Goal: Information Seeking & Learning: Learn about a topic

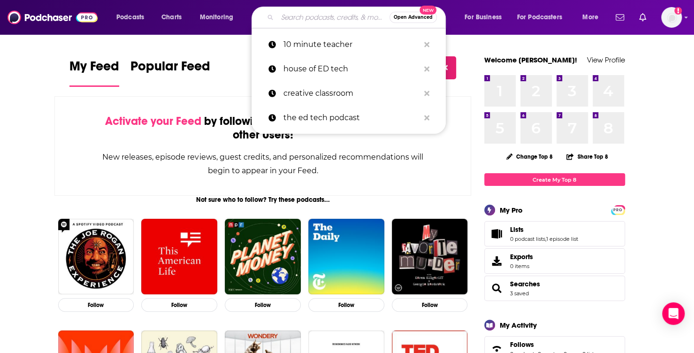
click at [332, 15] on input "Search podcasts, credits, & more..." at bounding box center [334, 17] width 112 height 15
type input "p"
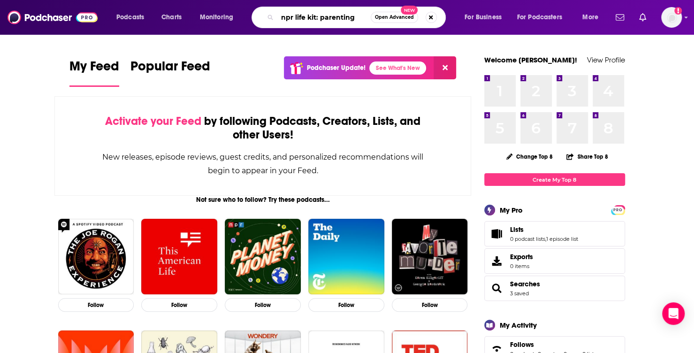
type input "npr life kit: parenting"
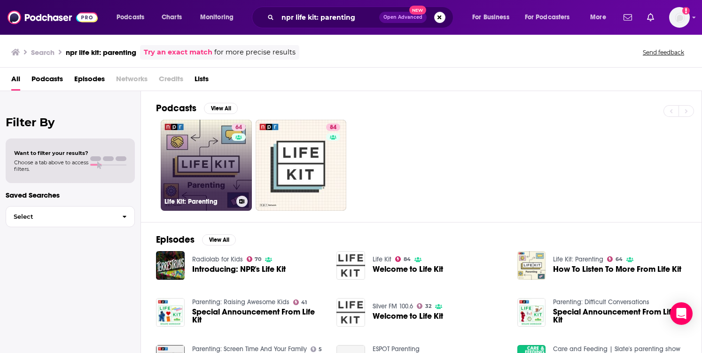
click at [218, 164] on link "64 Life Kit: Parenting" at bounding box center [206, 165] width 91 height 91
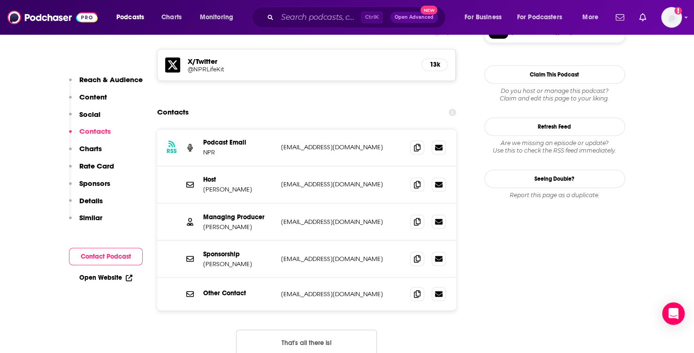
scroll to position [841, 0]
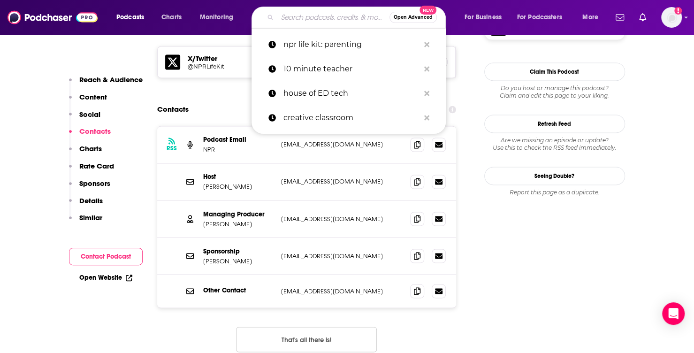
click at [307, 15] on input "Search podcasts, credits, & more..." at bounding box center [334, 17] width 112 height 15
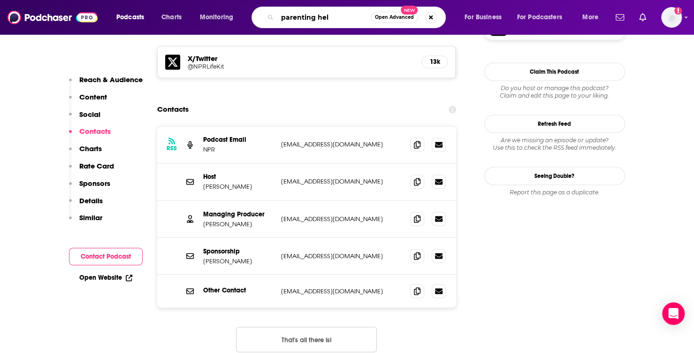
type input "parenting hell"
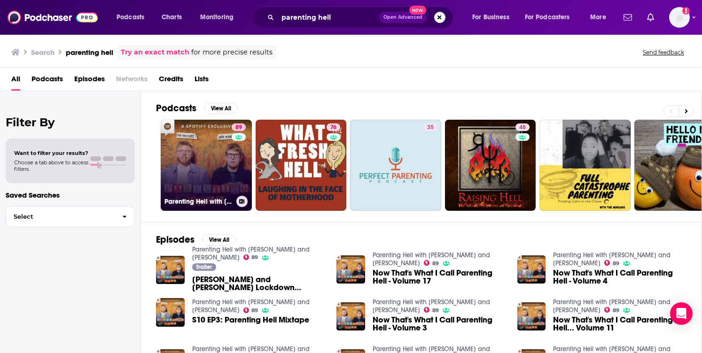
click at [201, 155] on link "89 Parenting Hell with [PERSON_NAME] and [PERSON_NAME]" at bounding box center [206, 165] width 91 height 91
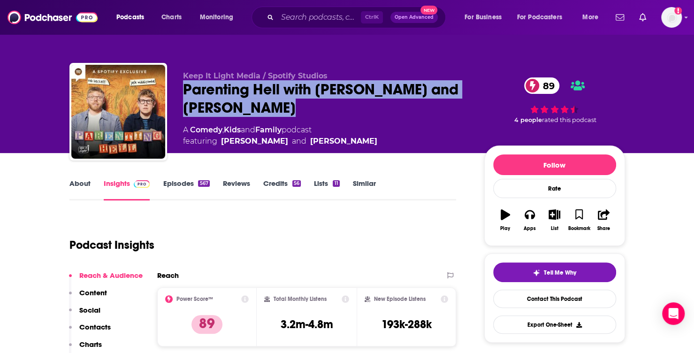
drag, startPoint x: 316, startPoint y: 108, endPoint x: 180, endPoint y: 90, distance: 136.4
click at [180, 90] on div "Keep It Light Media / Spotify Studios Parenting Hell with [PERSON_NAME] and [PE…" at bounding box center [347, 113] width 556 height 101
copy h2 "Parenting Hell with [PERSON_NAME] and [PERSON_NAME]"
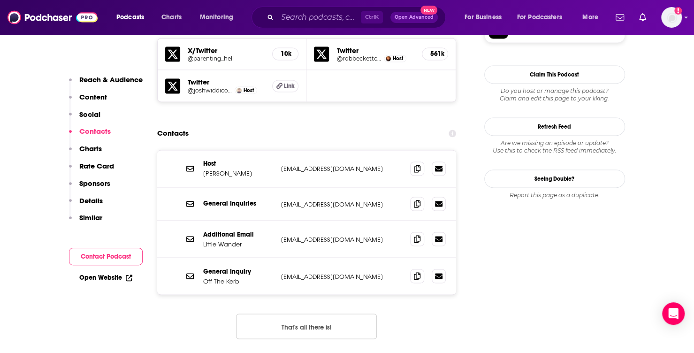
scroll to position [837, 0]
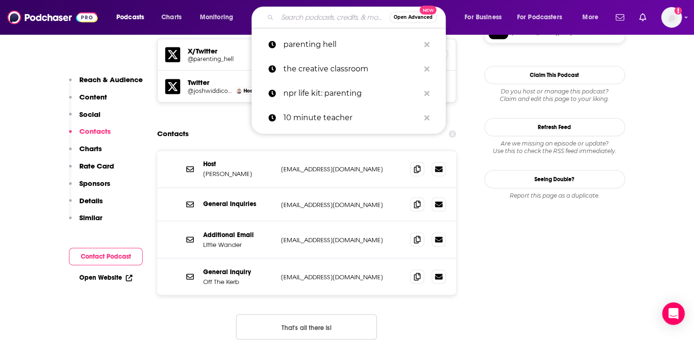
click at [311, 18] on input "Search podcasts, credits, & more..." at bounding box center [334, 17] width 112 height 15
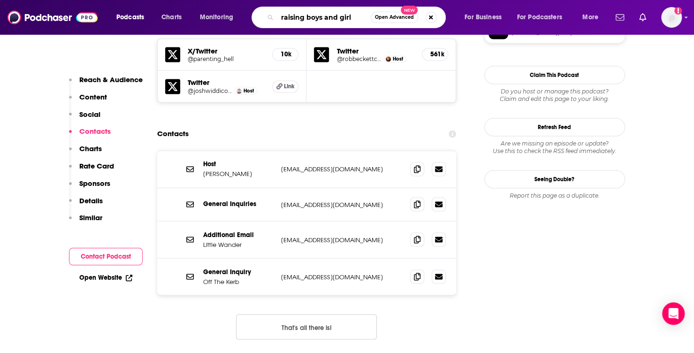
type input "raising boys and girls"
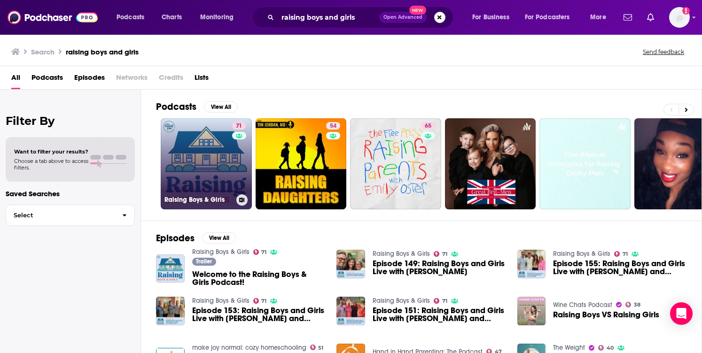
click at [186, 161] on link "71 Raising Boys & Girls" at bounding box center [206, 163] width 91 height 91
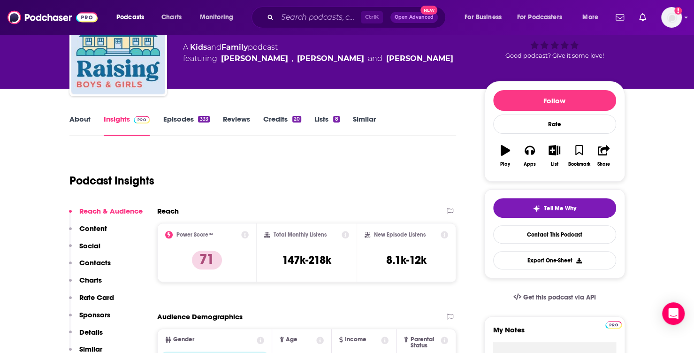
scroll to position [33, 0]
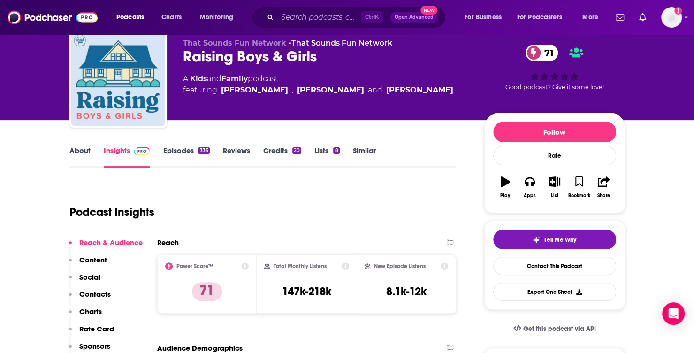
click at [82, 153] on link "About" at bounding box center [79, 157] width 21 height 22
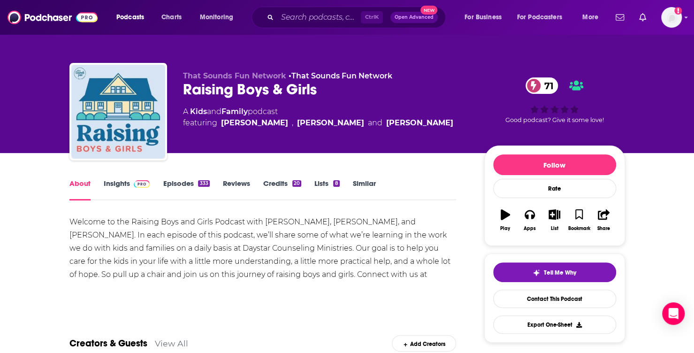
click at [114, 185] on link "Insights" at bounding box center [127, 190] width 46 height 22
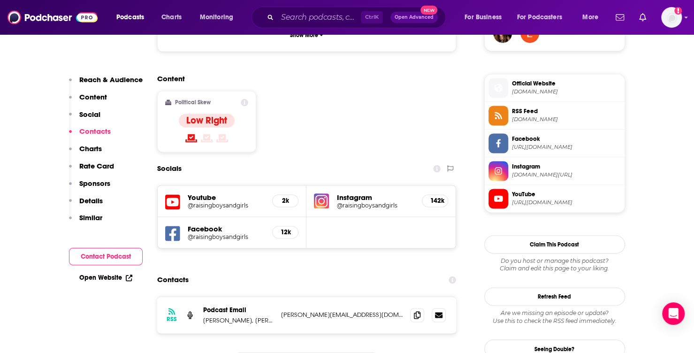
scroll to position [722, 0]
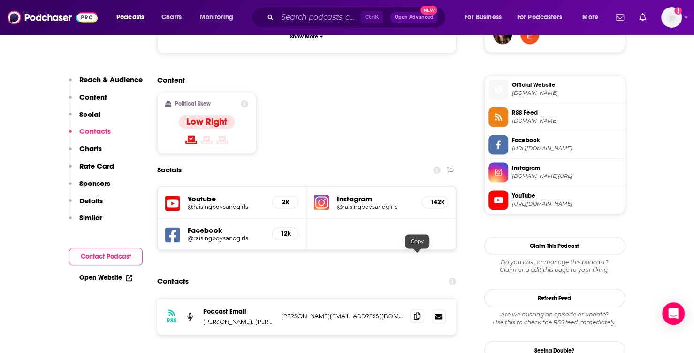
click at [417, 312] on icon at bounding box center [417, 316] width 7 height 8
click at [313, 22] on input "Search podcasts, credits, & more..." at bounding box center [320, 17] width 84 height 15
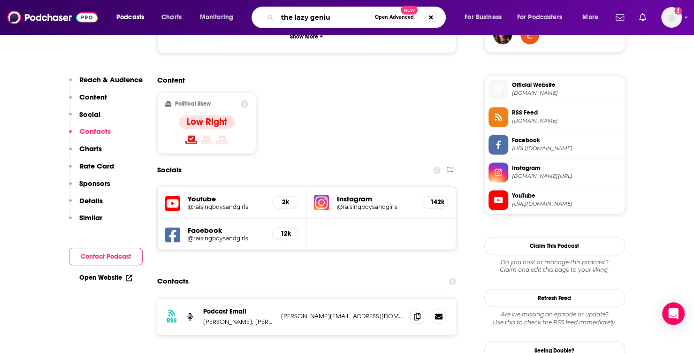
type input "the lazy genius"
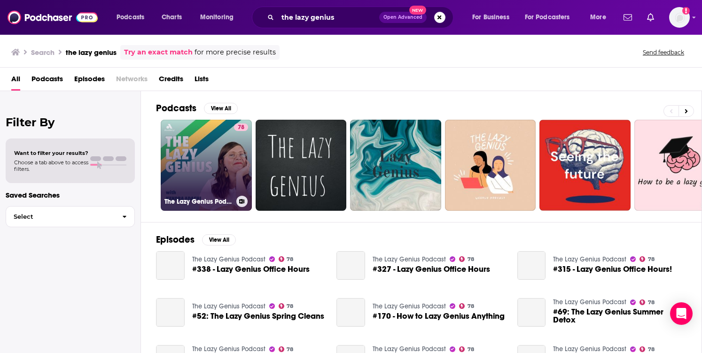
click at [209, 161] on link "78 The Lazy Genius Podcast" at bounding box center [206, 165] width 91 height 91
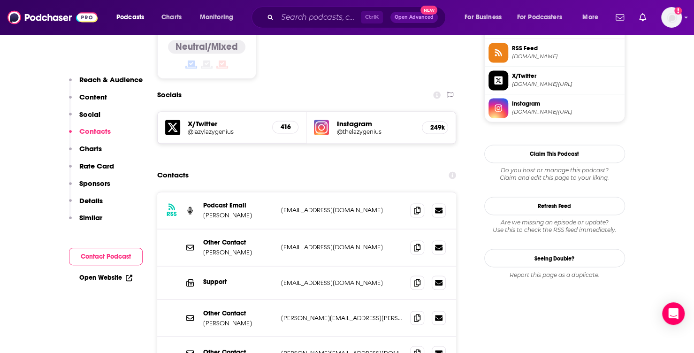
scroll to position [782, 0]
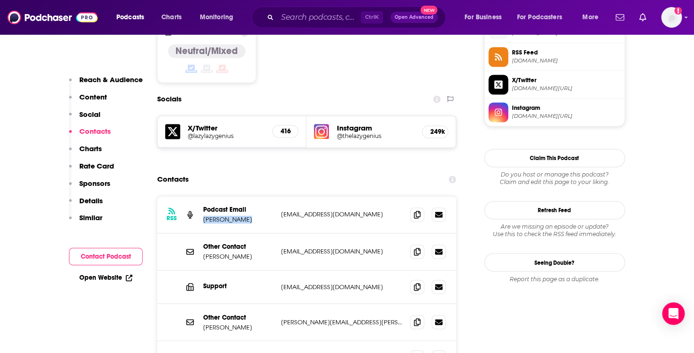
drag, startPoint x: 250, startPoint y: 172, endPoint x: 204, endPoint y: 170, distance: 46.1
click at [204, 216] on p "[PERSON_NAME]" at bounding box center [238, 220] width 70 height 8
copy p "[PERSON_NAME]"
click at [415, 247] on icon at bounding box center [417, 251] width 7 height 8
click at [326, 15] on input "Search podcasts, credits, & more..." at bounding box center [320, 17] width 84 height 15
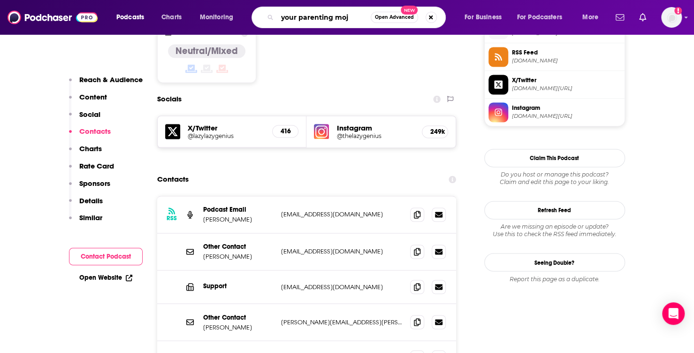
type input "your parenting mojo"
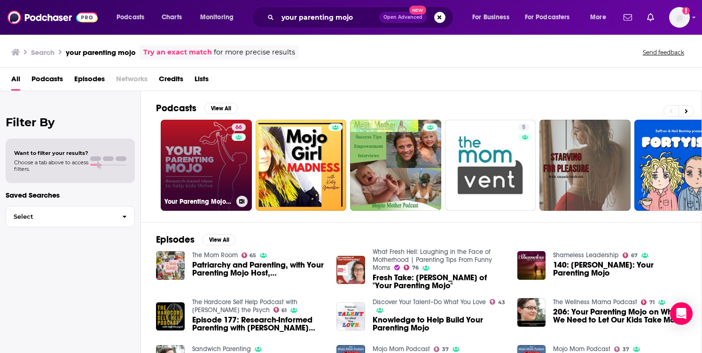
click at [199, 168] on link "66 Your Parenting Mojo - Respectful, research-based parenting ideas to help kid…" at bounding box center [206, 165] width 91 height 91
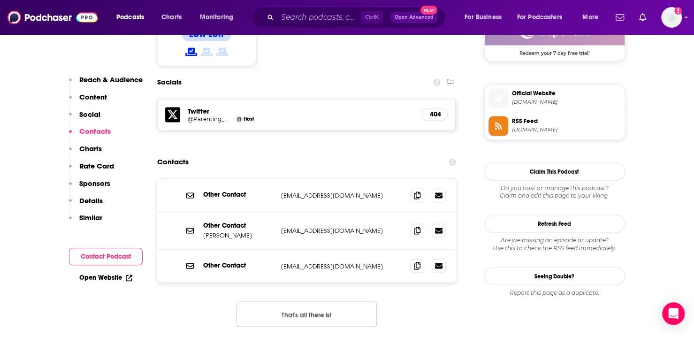
scroll to position [800, 0]
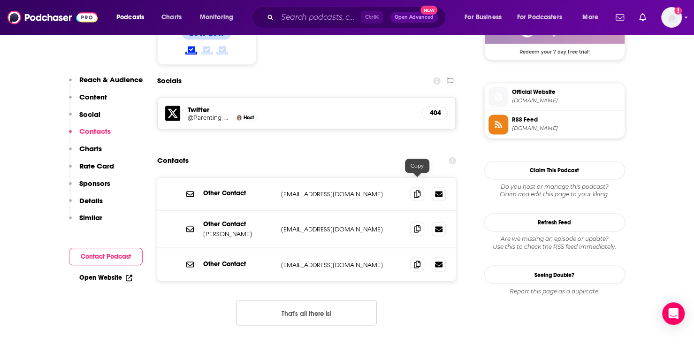
click at [417, 225] on icon at bounding box center [417, 229] width 7 height 8
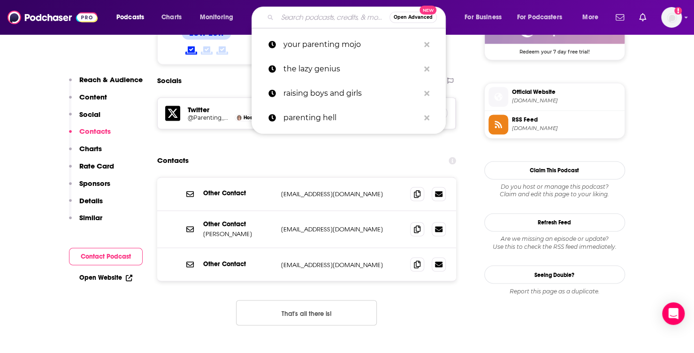
click at [338, 16] on input "Search podcasts, credits, & more..." at bounding box center [334, 17] width 112 height 15
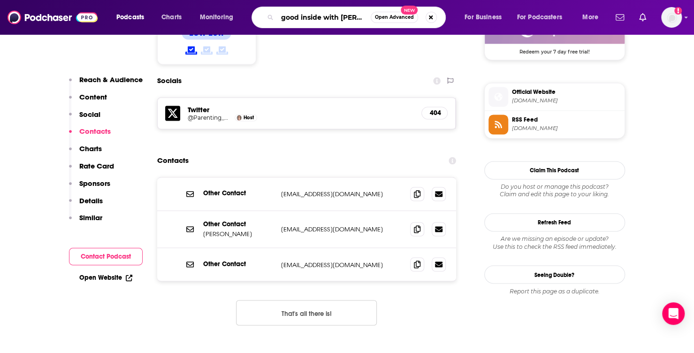
scroll to position [0, 0]
type input "good inside with dr [PERSON_NAME]"
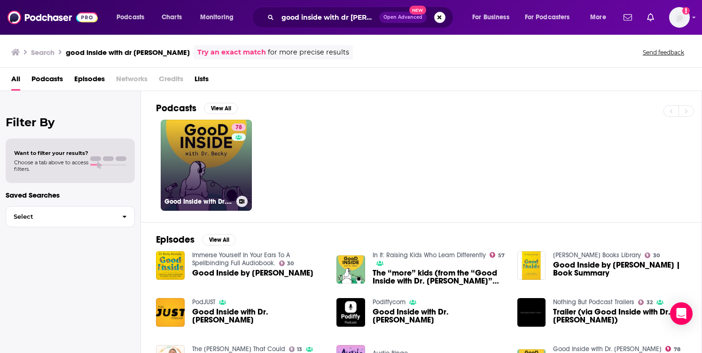
click at [227, 165] on link "78 Good Inside with Dr. [PERSON_NAME]" at bounding box center [206, 165] width 91 height 91
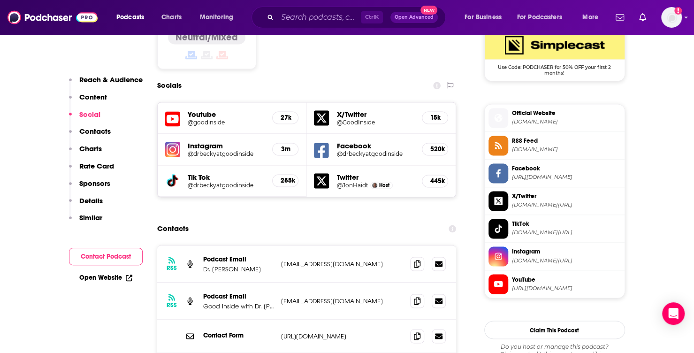
scroll to position [799, 0]
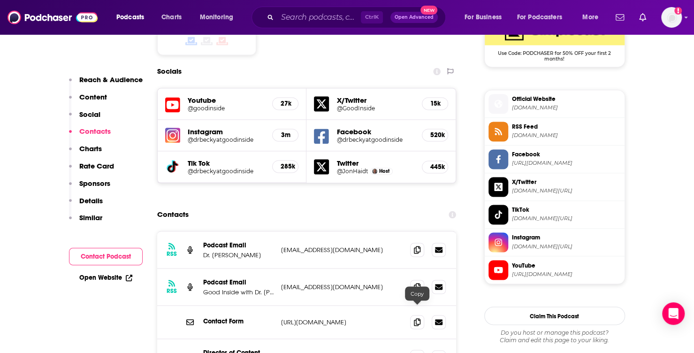
click at [415, 353] on icon at bounding box center [417, 357] width 7 height 8
click at [338, 19] on input "Search podcasts, credits, & more..." at bounding box center [320, 17] width 84 height 15
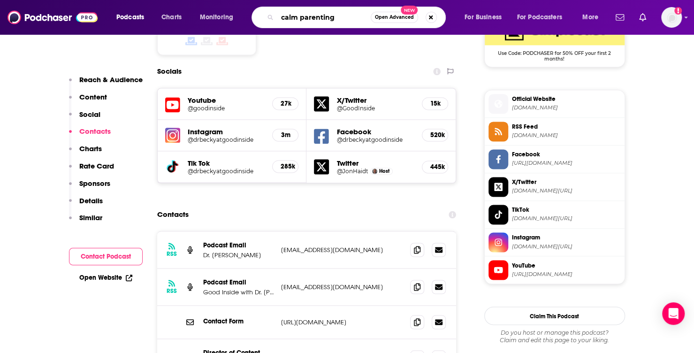
type input "calm parenting"
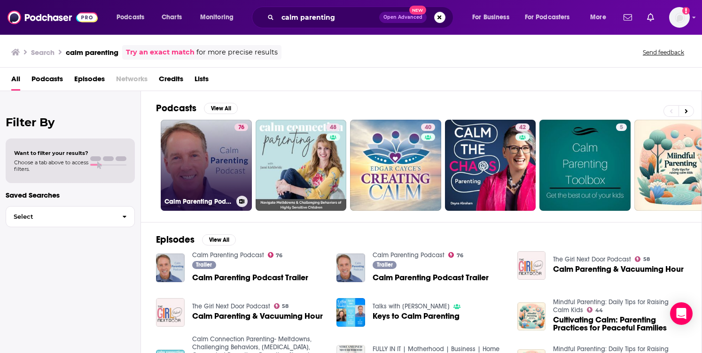
click at [207, 166] on link "76 Calm Parenting Podcast" at bounding box center [206, 165] width 91 height 91
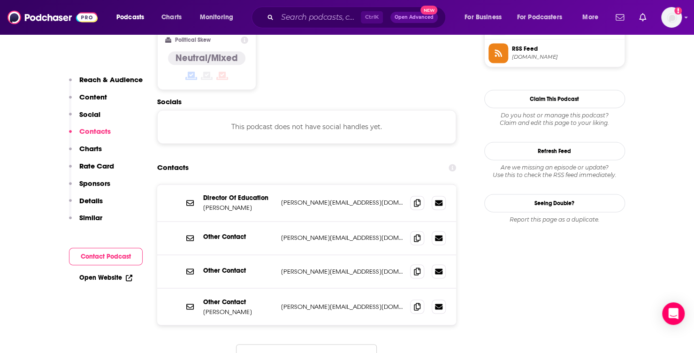
scroll to position [784, 0]
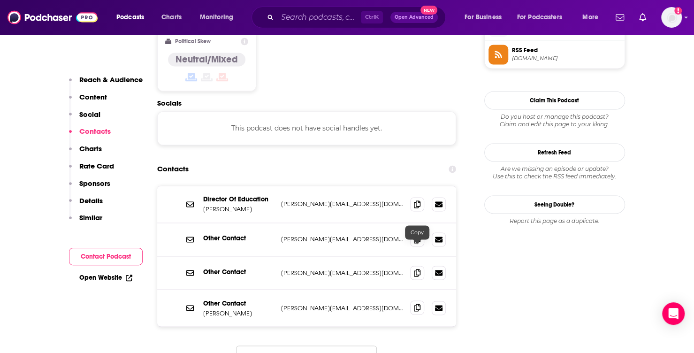
click at [417, 301] on span at bounding box center [417, 308] width 14 height 14
click at [325, 15] on input "Search podcasts, credits, & more..." at bounding box center [320, 17] width 84 height 15
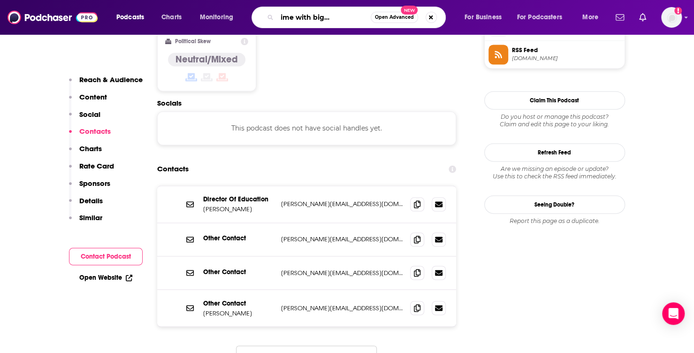
type input "after bedtime with big little feelings"
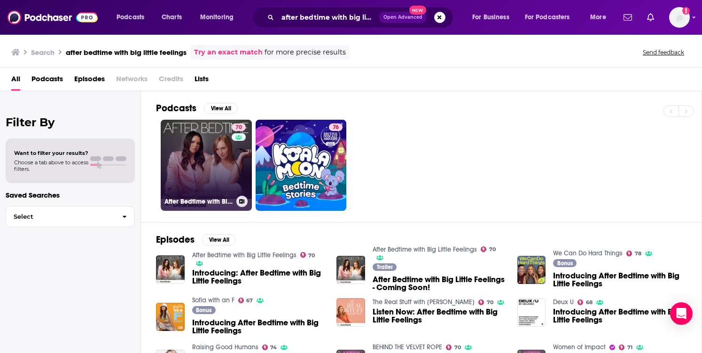
click at [241, 157] on div "70" at bounding box center [239, 159] width 16 height 72
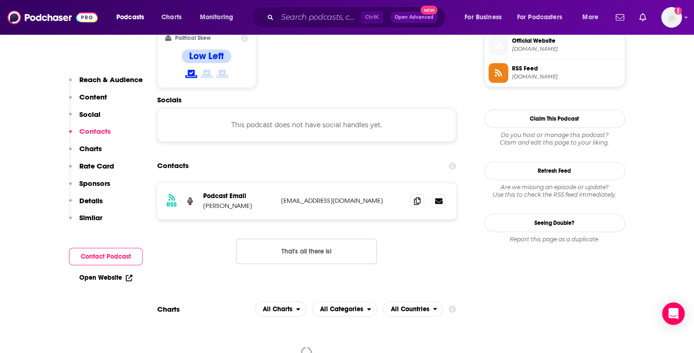
scroll to position [766, 0]
click at [415, 196] on icon at bounding box center [417, 200] width 7 height 8
click at [291, 26] on div "Ctrl K Open Advanced New" at bounding box center [349, 18] width 194 height 22
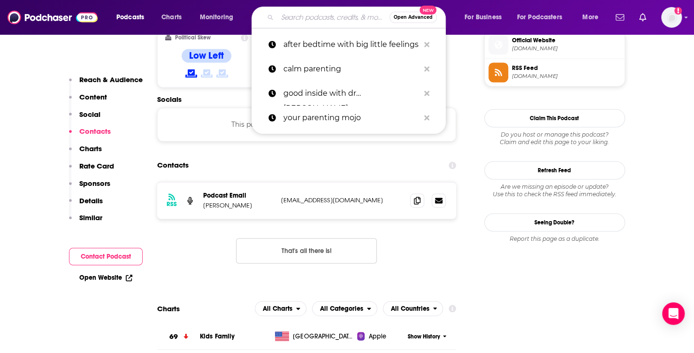
click at [298, 17] on input "Search podcasts, credits, & more..." at bounding box center [334, 17] width 112 height 15
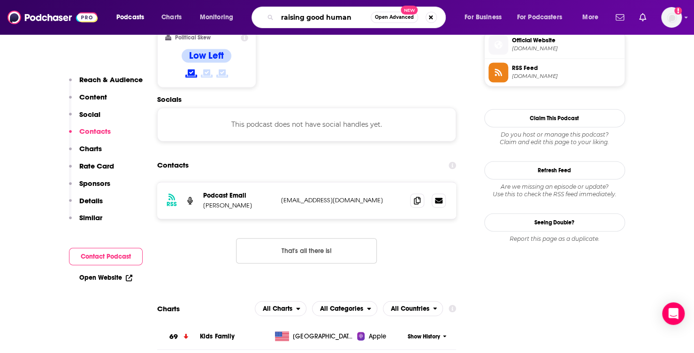
type input "raising good humans"
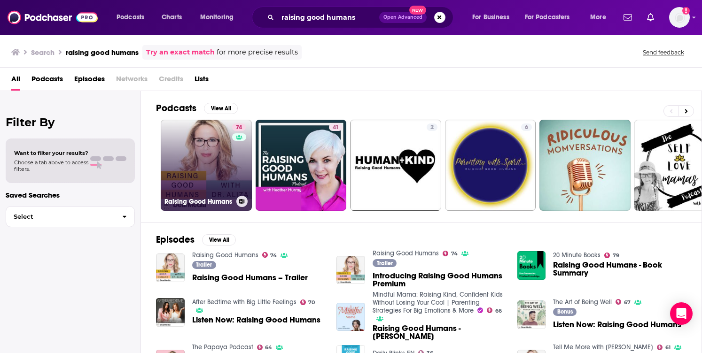
click at [201, 164] on link "74 Raising Good Humans" at bounding box center [206, 165] width 91 height 91
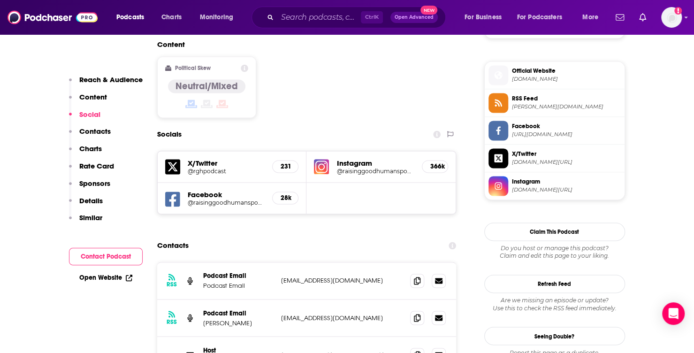
scroll to position [755, 0]
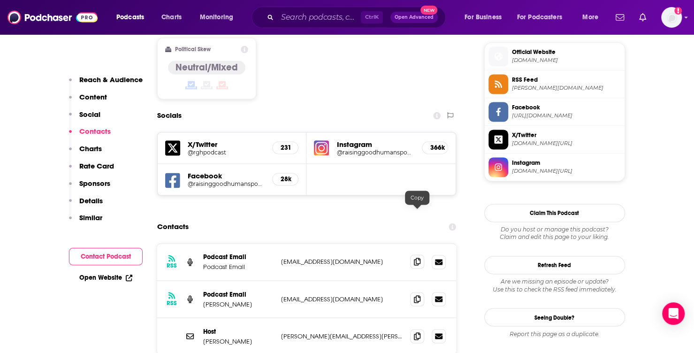
click at [416, 258] on icon at bounding box center [417, 262] width 7 height 8
click at [306, 21] on input "Search podcasts, credits, & more..." at bounding box center [320, 17] width 84 height 15
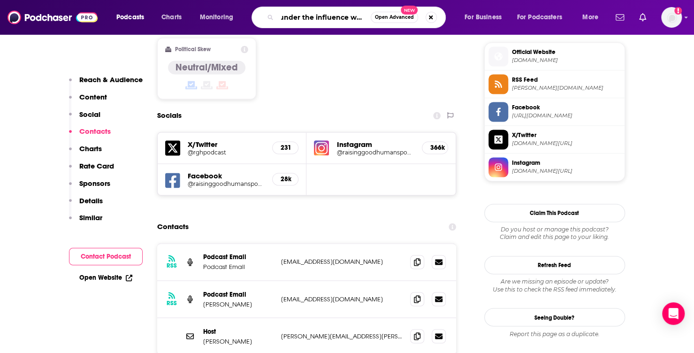
type input "under the influence with [PERSON_NAME]"
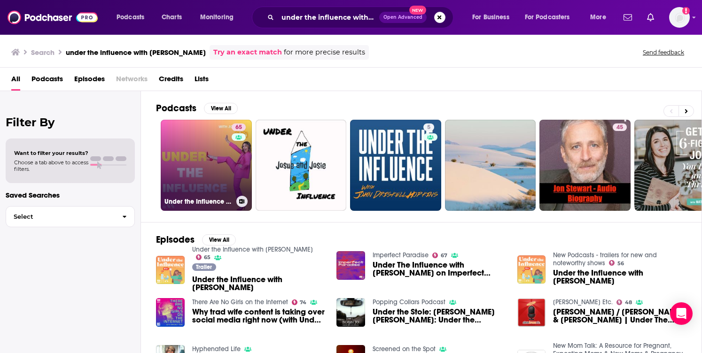
click at [215, 162] on link "65 Under the Influence with [PERSON_NAME]" at bounding box center [206, 165] width 91 height 91
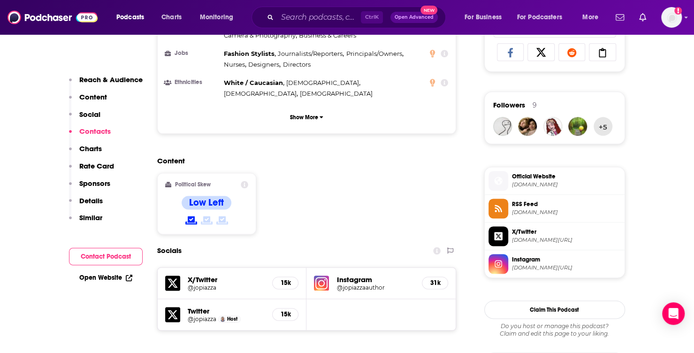
scroll to position [838, 0]
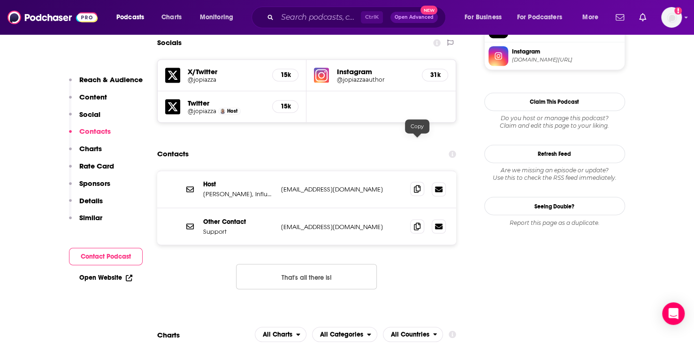
click at [416, 185] on icon at bounding box center [417, 189] width 7 height 8
click at [335, 19] on input "Search podcasts, credits, & more..." at bounding box center [320, 17] width 84 height 15
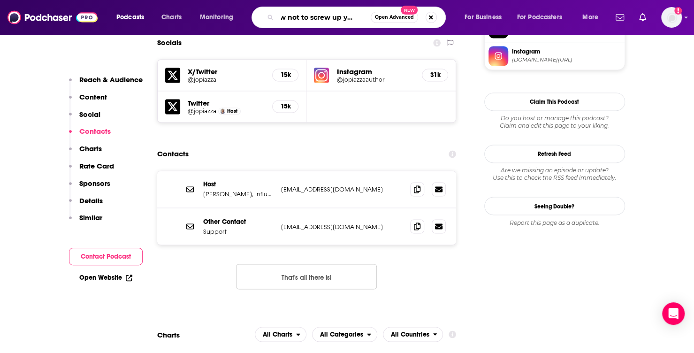
type input "how not to screw up your kids"
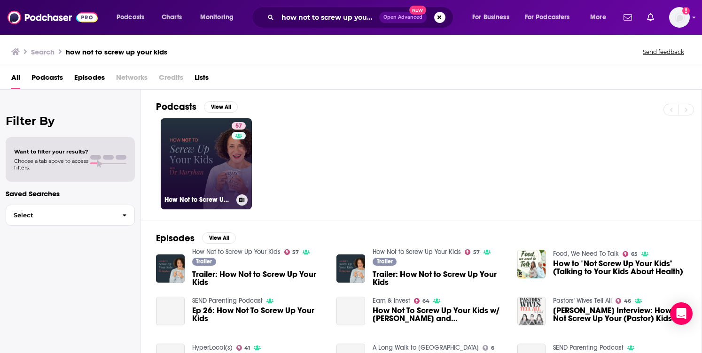
click at [213, 172] on link "57 How Not to Screw Up Your Kids" at bounding box center [206, 163] width 91 height 91
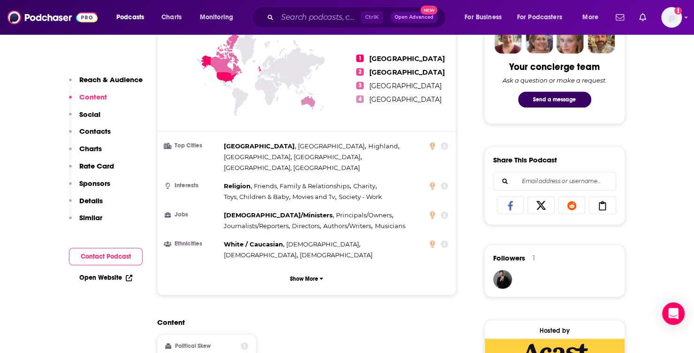
scroll to position [737, 0]
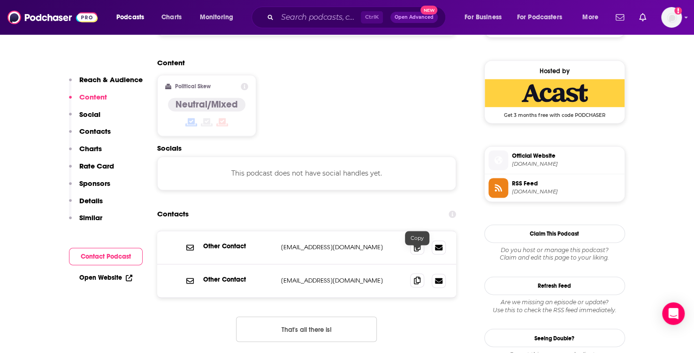
click at [411, 273] on span at bounding box center [417, 280] width 14 height 14
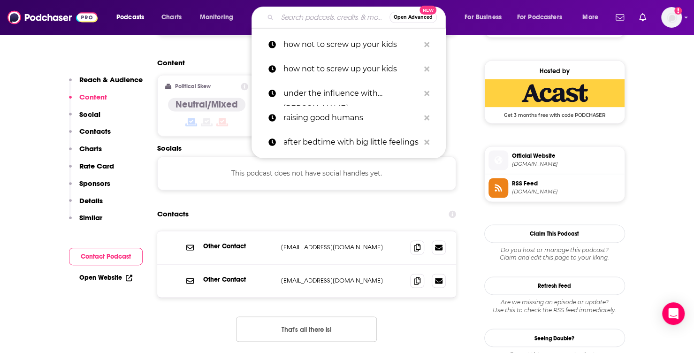
click at [337, 17] on input "Search podcasts, credits, & more..." at bounding box center [334, 17] width 112 height 15
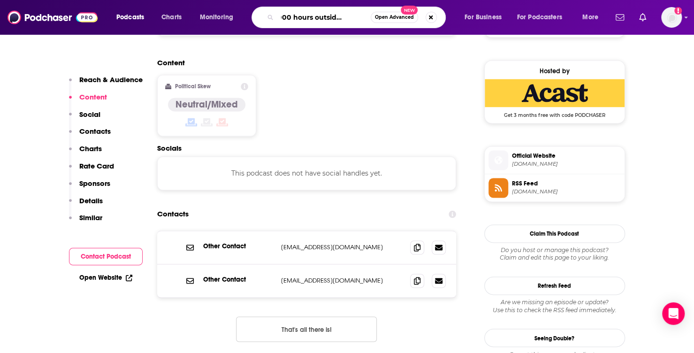
type input "the 1000 hours outside podcast"
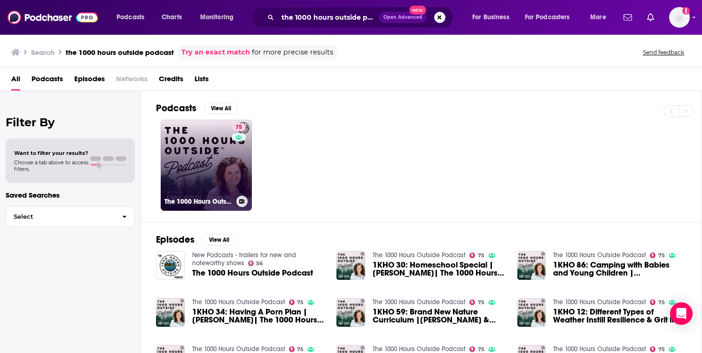
click at [203, 162] on link "75 The 1000 Hours Outside Podcast" at bounding box center [206, 165] width 91 height 91
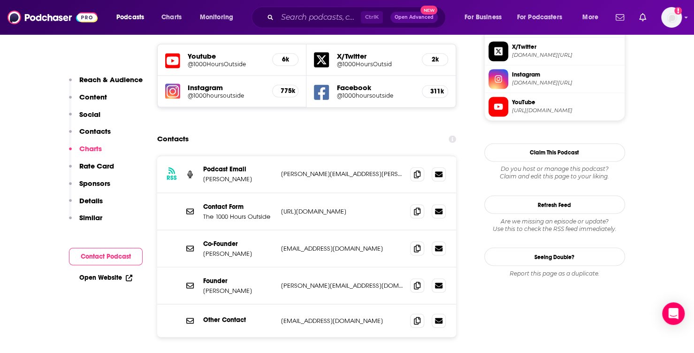
scroll to position [840, 0]
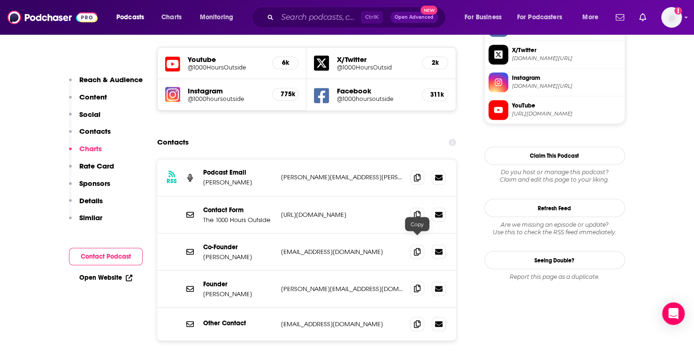
click at [419, 285] on icon at bounding box center [417, 289] width 7 height 8
